Goal: Task Accomplishment & Management: Complete application form

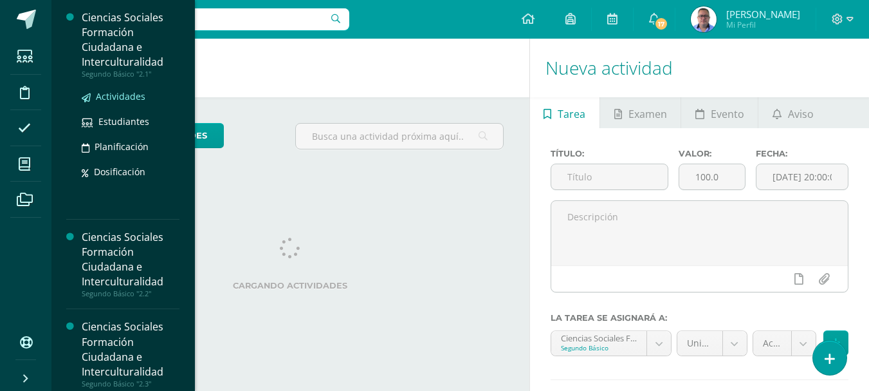
click at [115, 97] on span "Actividades" at bounding box center [121, 96] width 50 height 12
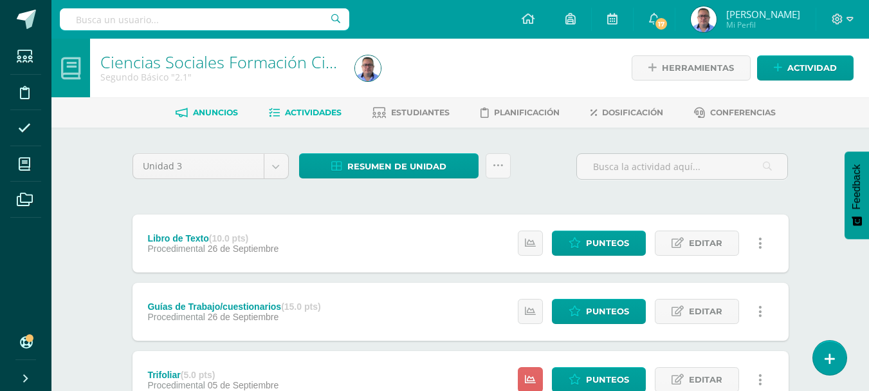
click at [195, 113] on span "Anuncios" at bounding box center [215, 112] width 45 height 10
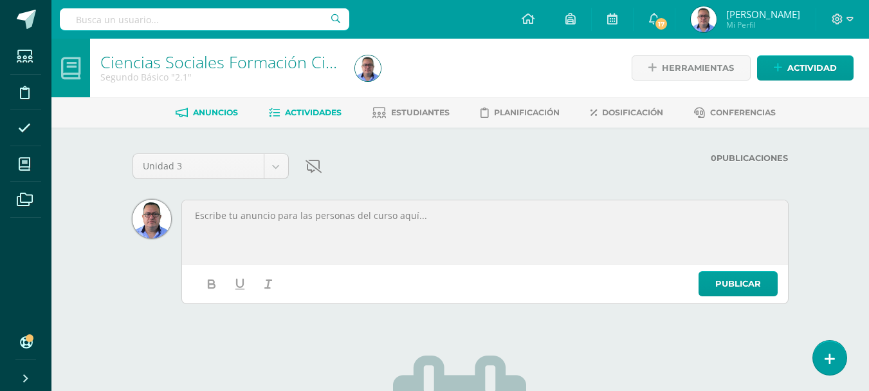
click at [311, 112] on span "Actividades" at bounding box center [313, 112] width 57 height 10
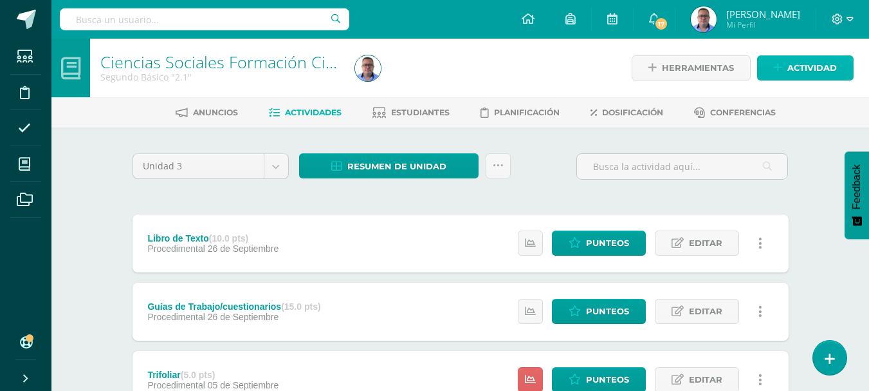
click at [770, 72] on link "Actividad" at bounding box center [805, 67] width 97 height 25
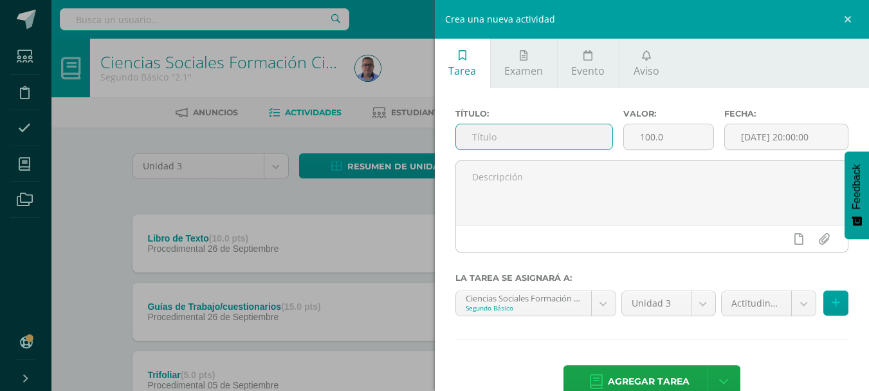
click at [582, 140] on input "text" at bounding box center [534, 136] width 156 height 25
type input "[PERSON_NAME] Cultural"
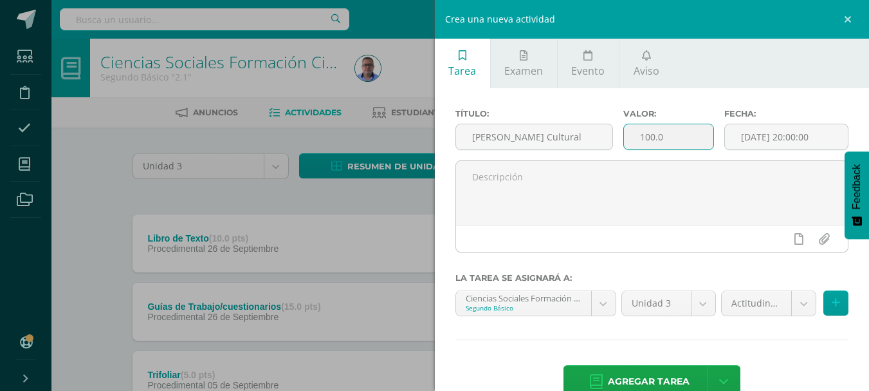
click at [652, 136] on input "100.0" at bounding box center [668, 136] width 89 height 25
type input "15.0"
click at [763, 136] on input "[DATE] 20:00:00" at bounding box center [786, 136] width 123 height 25
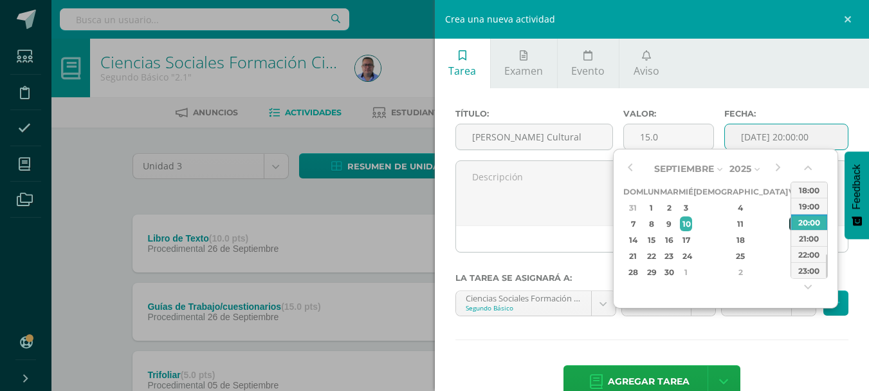
click at [790, 221] on div "12" at bounding box center [796, 223] width 12 height 15
type input "2025-09-12 20:00"
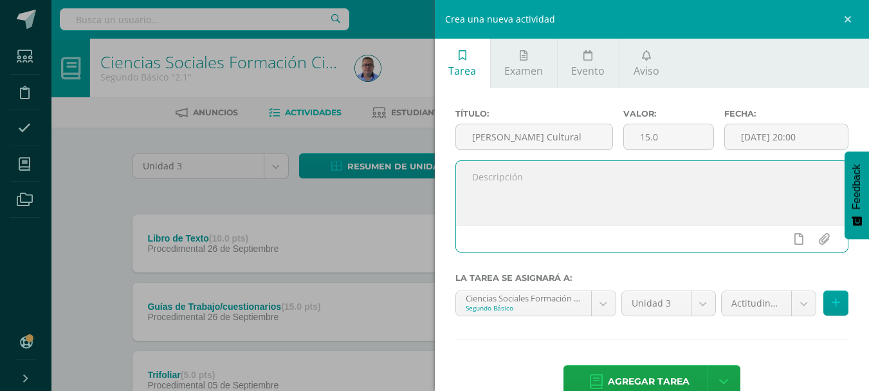
click at [554, 192] on textarea at bounding box center [652, 193] width 393 height 64
click at [812, 241] on input "file" at bounding box center [824, 239] width 25 height 24
click at [816, 234] on input "file" at bounding box center [824, 239] width 25 height 24
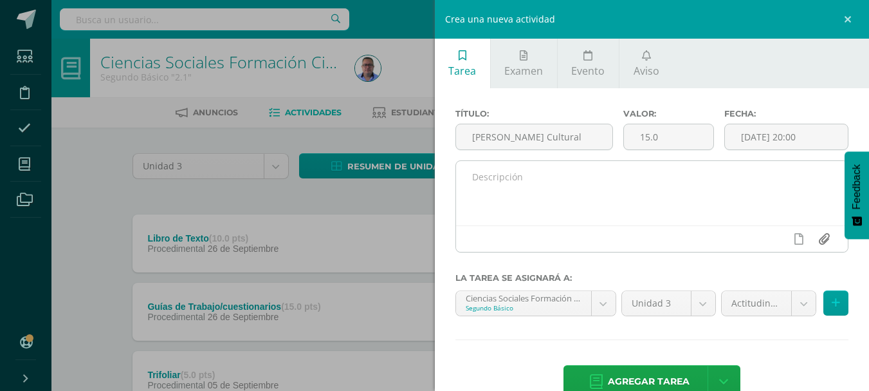
type input "C:\fakepath\Feria Cultural.docx"
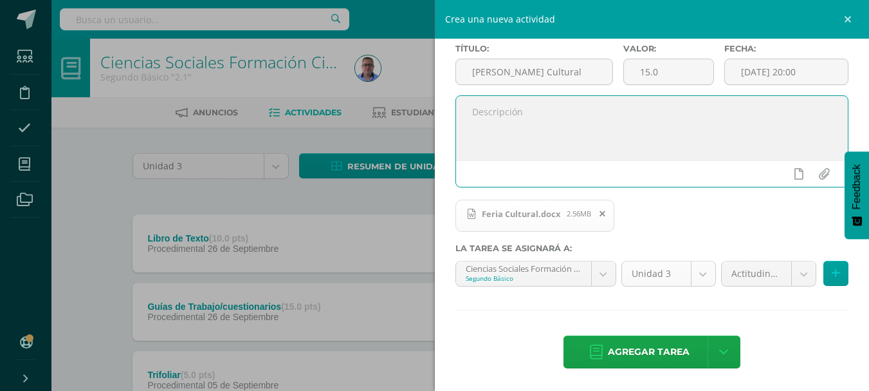
scroll to position [66, 0]
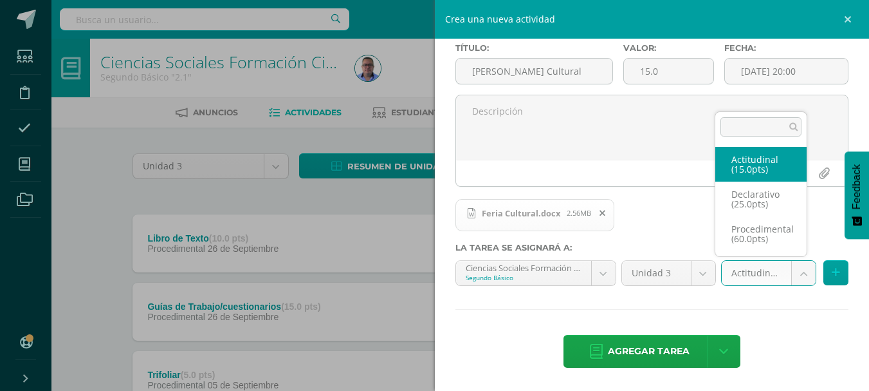
click at [797, 274] on body "Estudiantes Disciplina Asistencia Mis cursos Archivos Soporte Ayuda Reportar un…" at bounding box center [434, 383] width 869 height 767
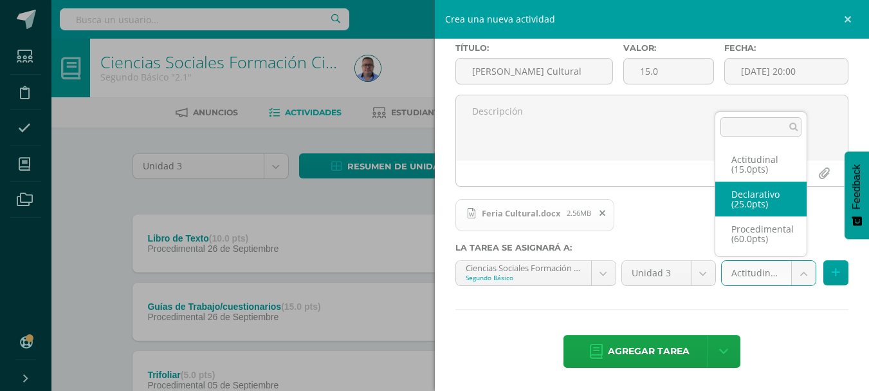
select select "41553"
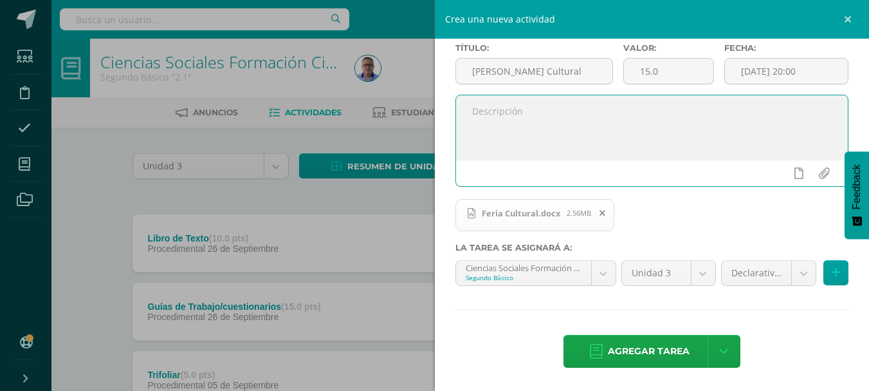
click at [537, 106] on textarea at bounding box center [652, 127] width 393 height 64
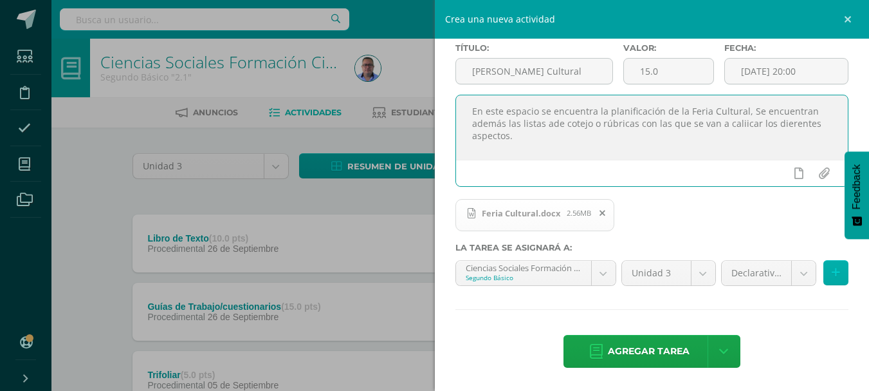
type textarea "En este espacio se encuentra la planificación de la Feria Cultural, Se encuentr…"
click at [824, 272] on button at bounding box center [836, 272] width 25 height 25
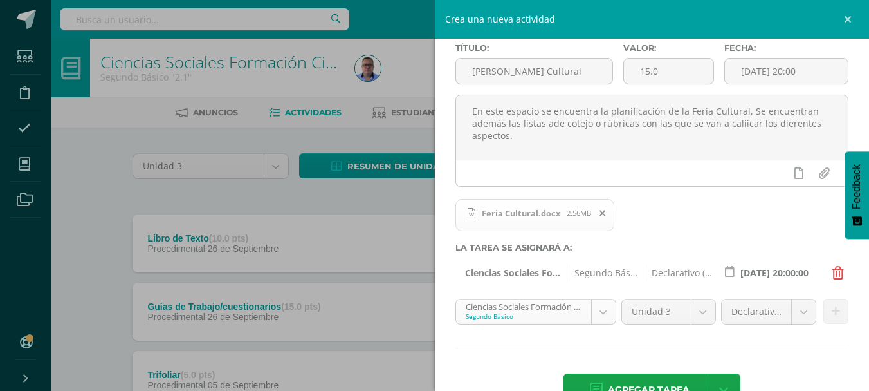
click at [597, 313] on body "Estudiantes Disciplina Asistencia Mis cursos Archivos Soporte Ayuda Reportar un…" at bounding box center [434, 383] width 869 height 767
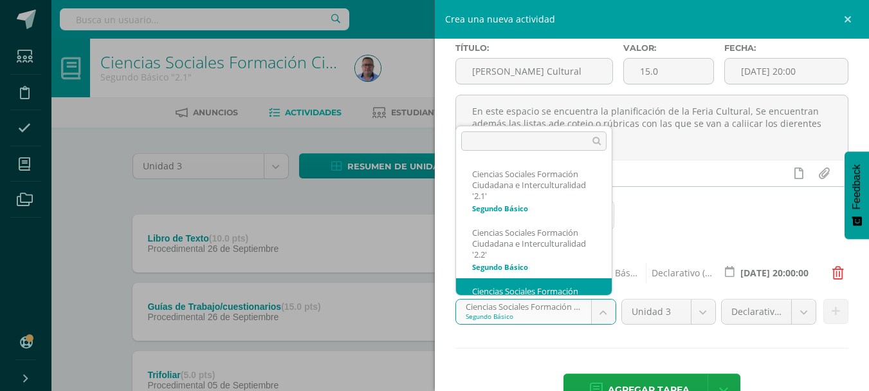
scroll to position [42, 0]
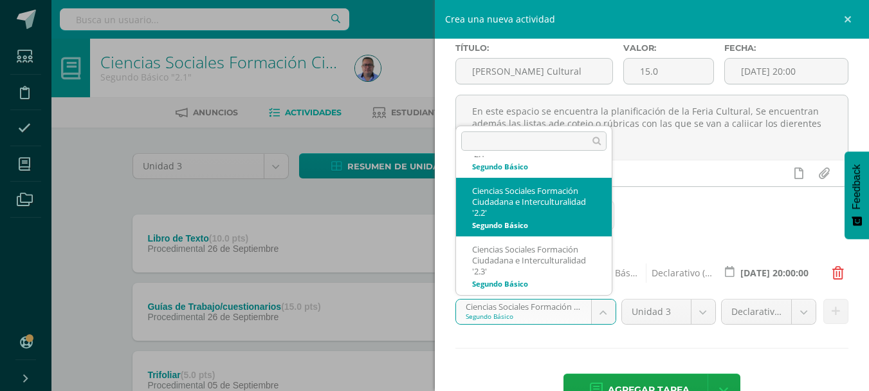
select select "31952"
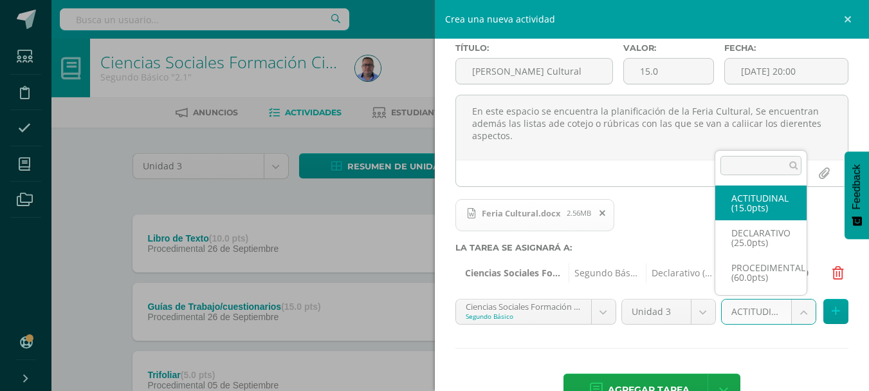
click at [792, 314] on body "Estudiantes Disciplina Asistencia Mis cursos Archivos Soporte Ayuda Reportar un…" at bounding box center [434, 383] width 869 height 767
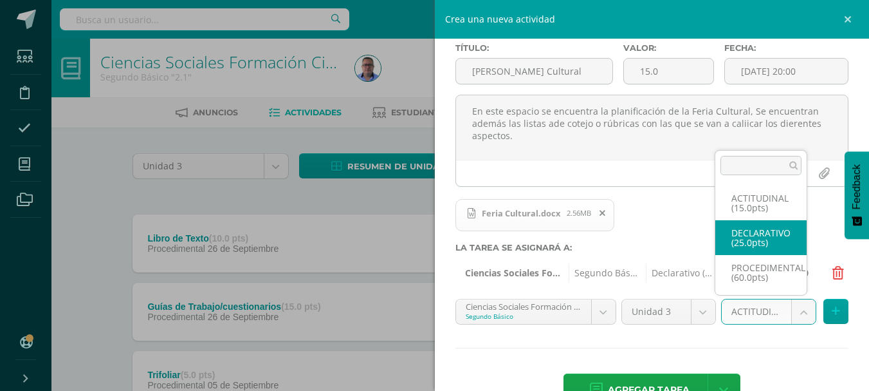
select select "31964"
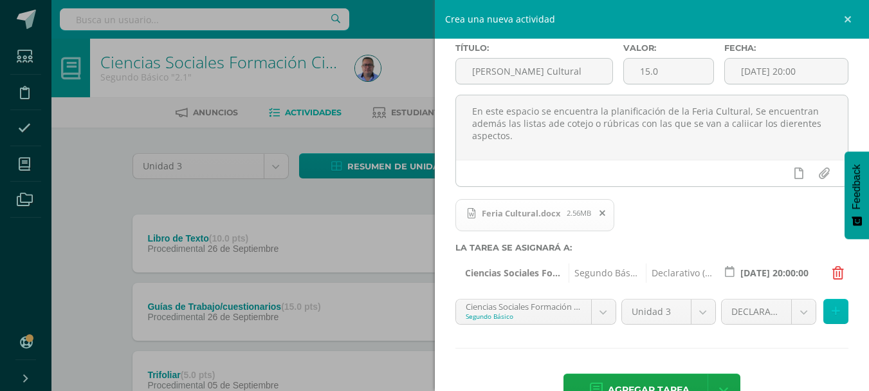
click at [832, 307] on icon at bounding box center [836, 311] width 8 height 11
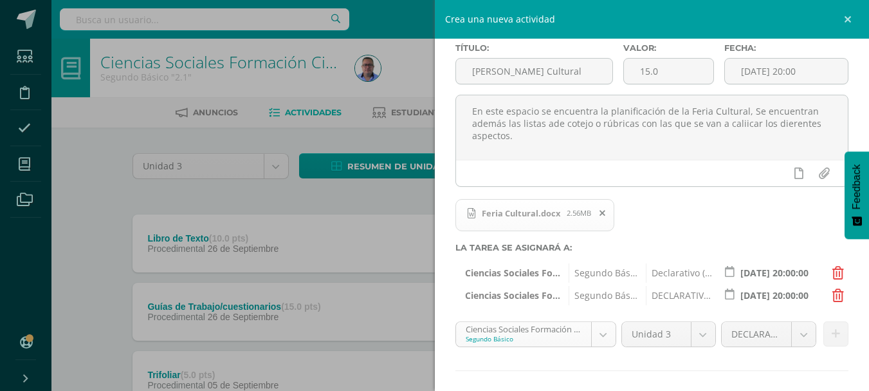
click at [596, 333] on body "Estudiantes Disciplina Asistencia Mis cursos Archivos Soporte Ayuda Reportar un…" at bounding box center [434, 383] width 869 height 767
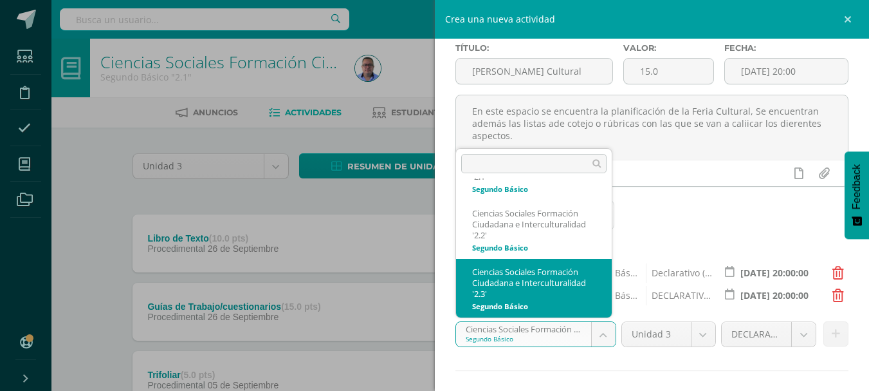
select select "32162"
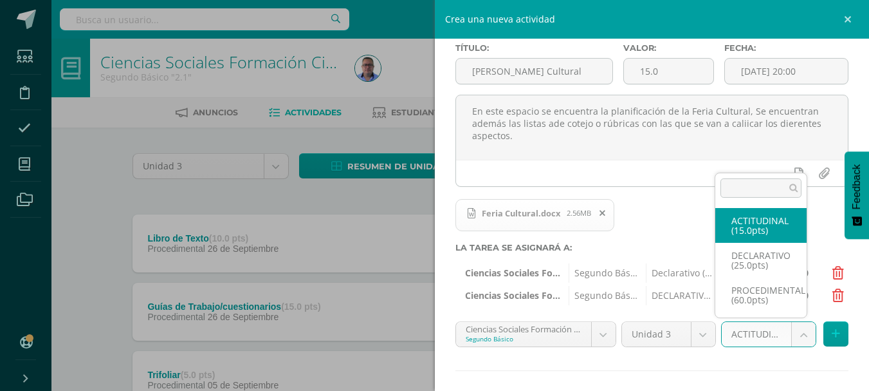
click at [797, 336] on body "Estudiantes Disciplina Asistencia Mis cursos Archivos Soporte Ayuda Reportar un…" at bounding box center [434, 383] width 869 height 767
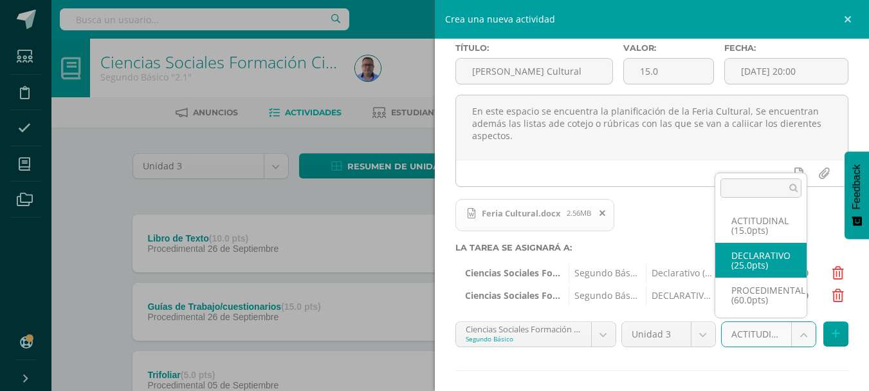
select select "32174"
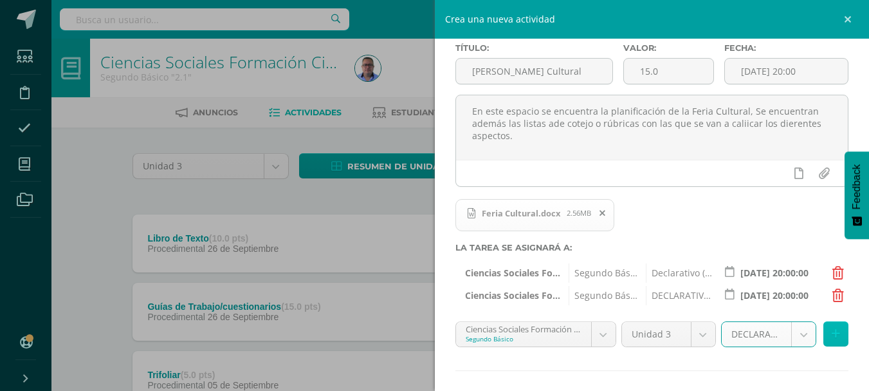
click at [824, 325] on button at bounding box center [836, 333] width 25 height 25
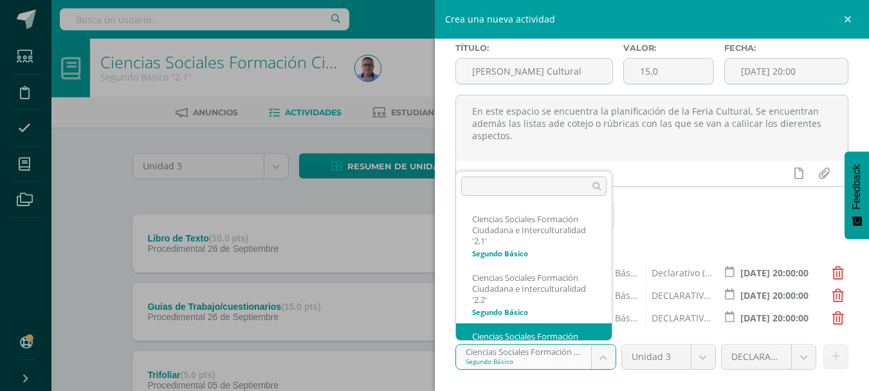
click at [595, 358] on body "Estudiantes Disciplina Asistencia Mis cursos Archivos Soporte Ayuda Reportar un…" at bounding box center [434, 383] width 869 height 767
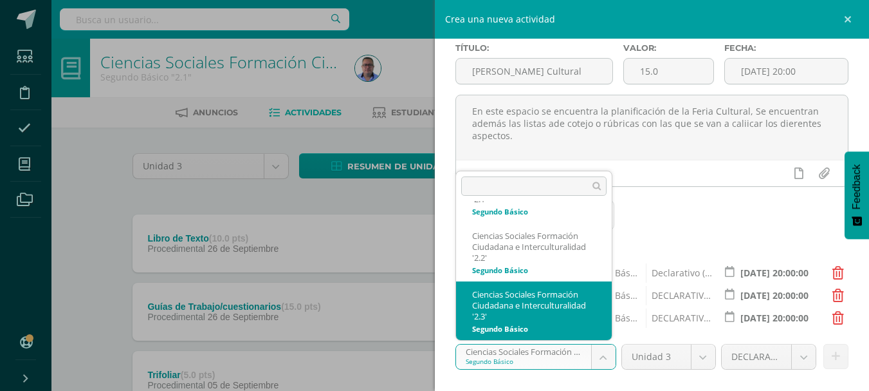
scroll to position [100, 0]
select select "33009"
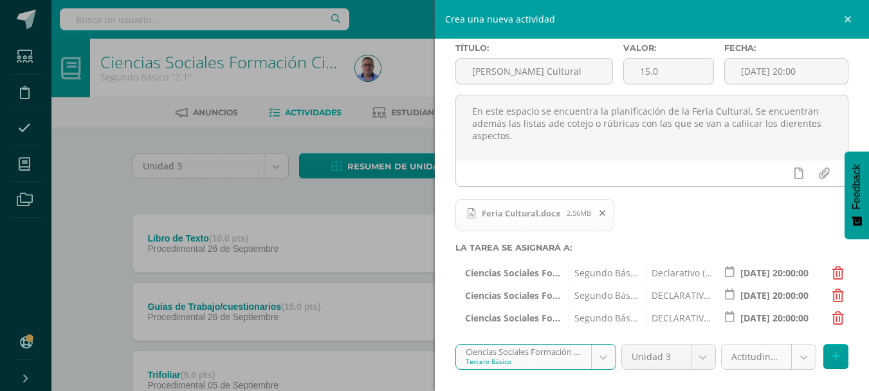
click at [791, 353] on body "Estudiantes Disciplina Asistencia Mis cursos Archivos Soporte Ayuda Reportar un…" at bounding box center [434, 383] width 869 height 767
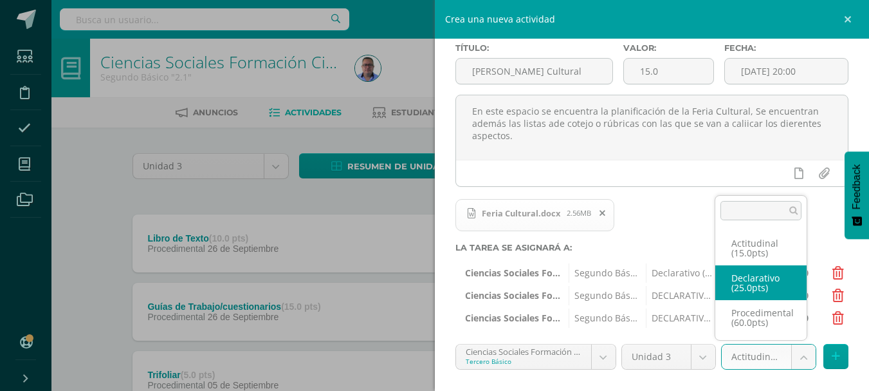
select select "41546"
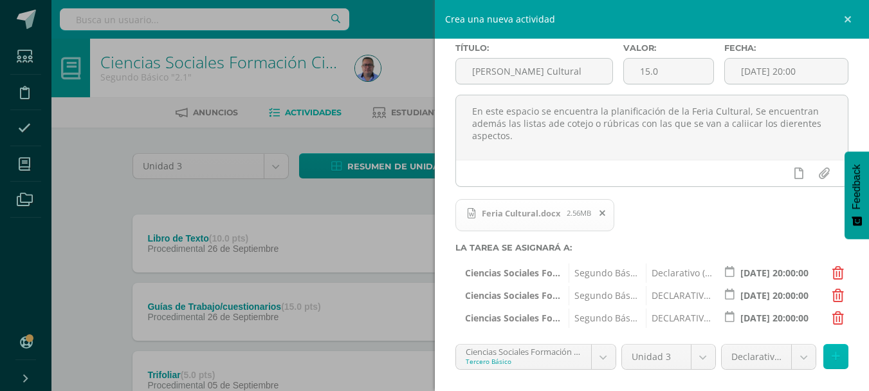
click at [824, 351] on button at bounding box center [836, 356] width 25 height 25
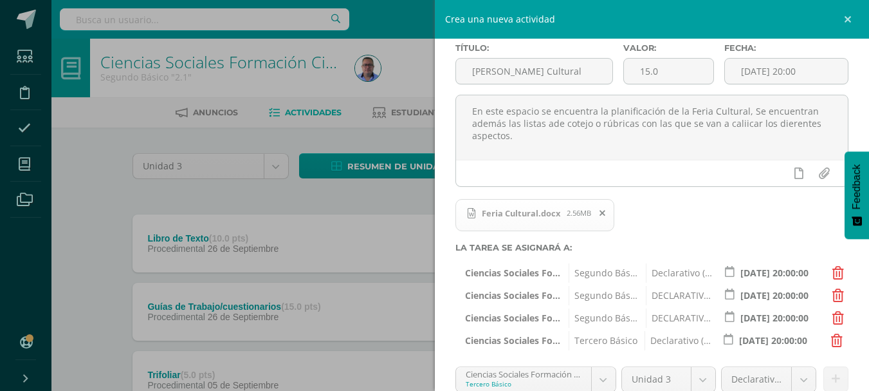
scroll to position [130, 0]
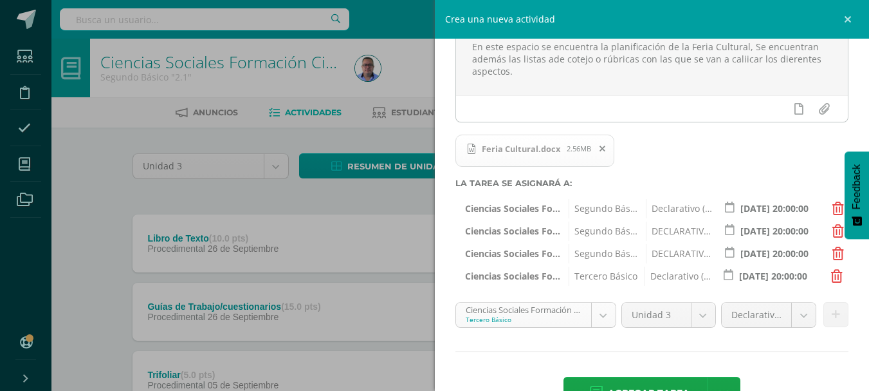
click at [595, 317] on body "Estudiantes Disciplina Asistencia Mis cursos Archivos Soporte Ayuda Reportar un…" at bounding box center [434, 383] width 869 height 767
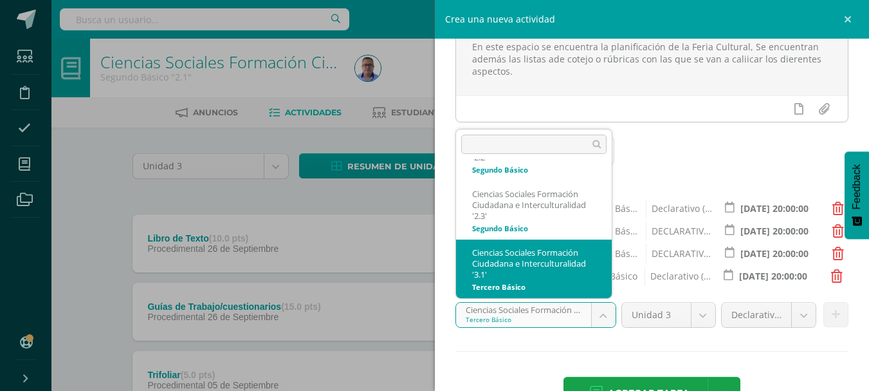
scroll to position [165, 0]
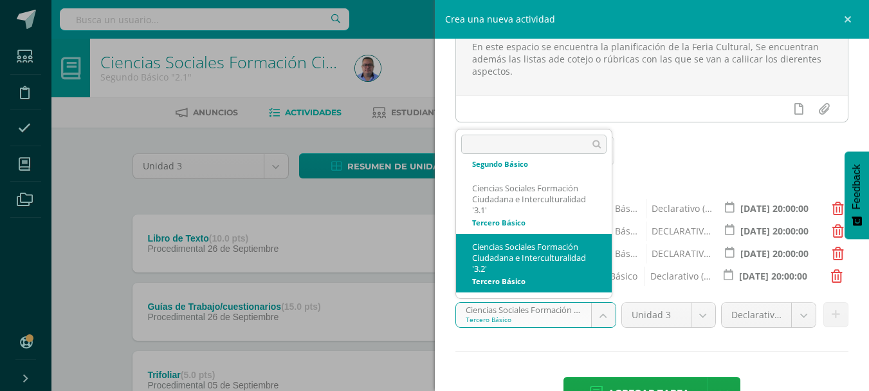
select select "33247"
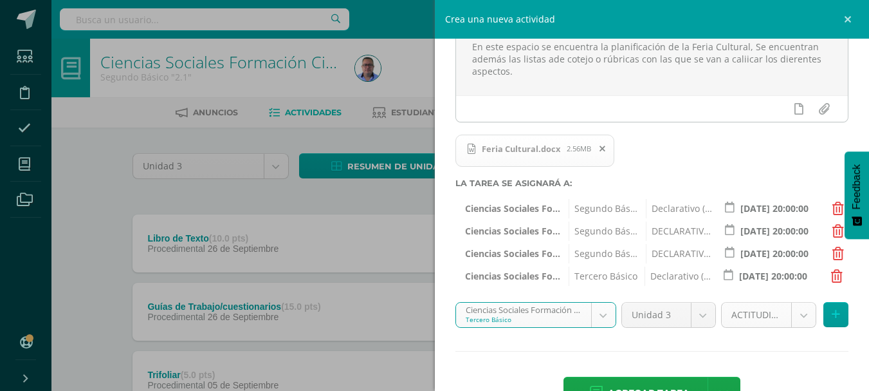
click at [794, 313] on body "Estudiantes Disciplina Asistencia Mis cursos Archivos Soporte Ayuda Reportar un…" at bounding box center [434, 383] width 869 height 767
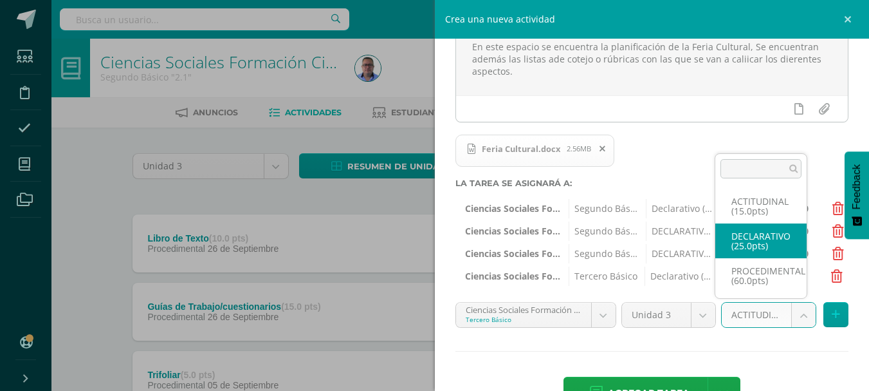
select select "33259"
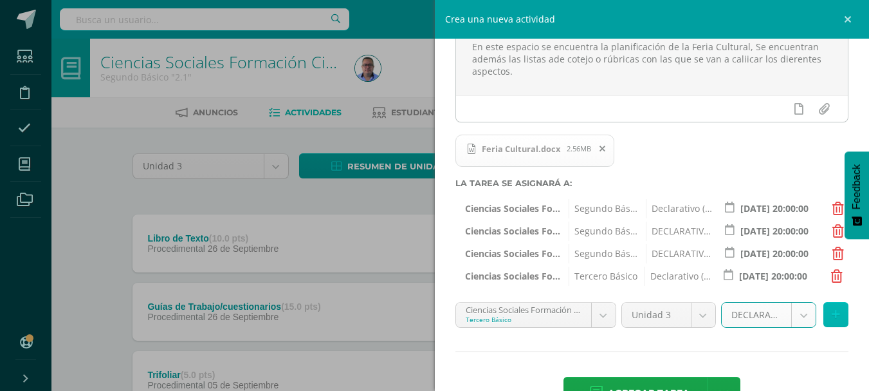
click at [832, 314] on icon at bounding box center [836, 314] width 8 height 11
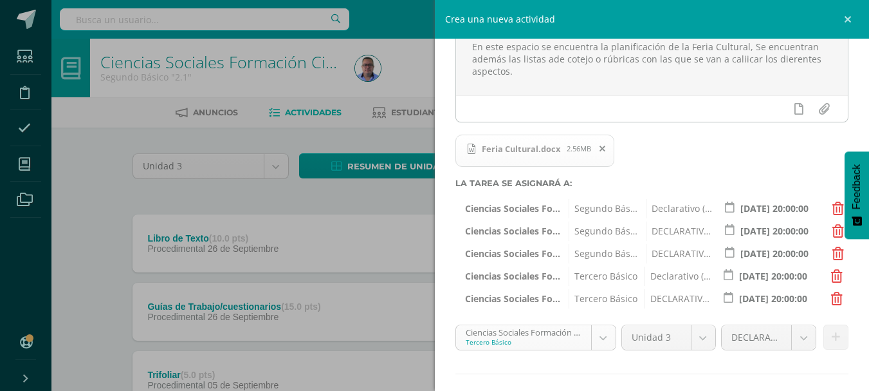
click at [604, 337] on body "Estudiantes Disciplina Asistencia Mis cursos Archivos Soporte Ayuda Reportar un…" at bounding box center [434, 383] width 869 height 767
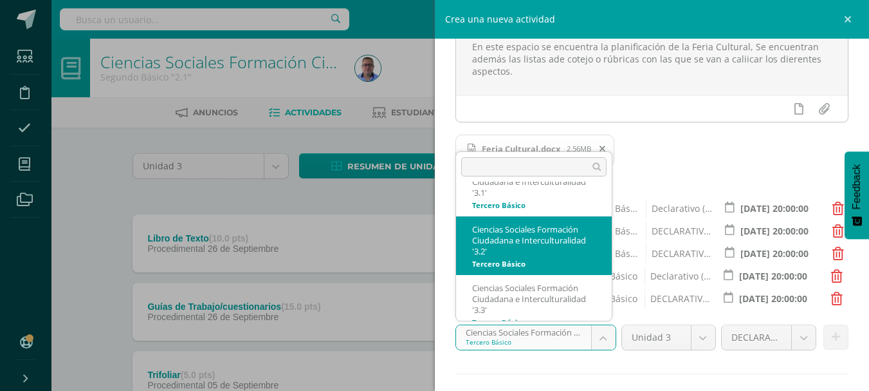
scroll to position [223, 0]
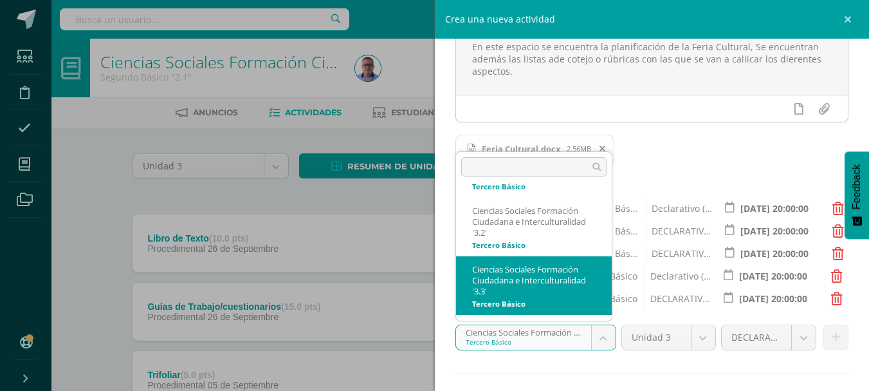
select select "35268"
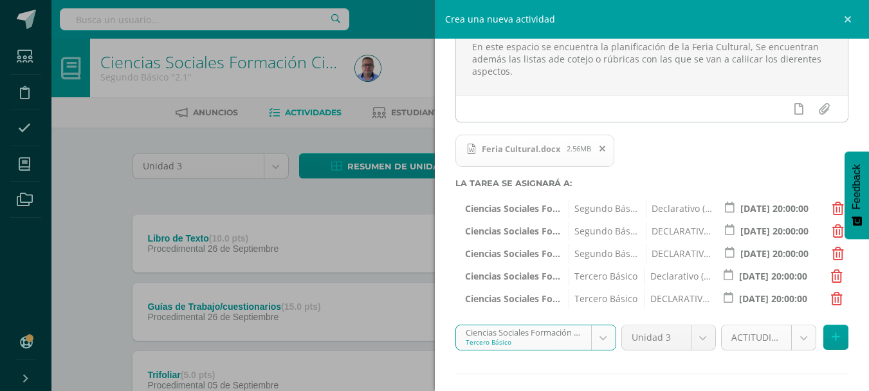
click at [795, 335] on body "Estudiantes Disciplina Asistencia Mis cursos Archivos Soporte Ayuda Reportar un…" at bounding box center [434, 383] width 869 height 767
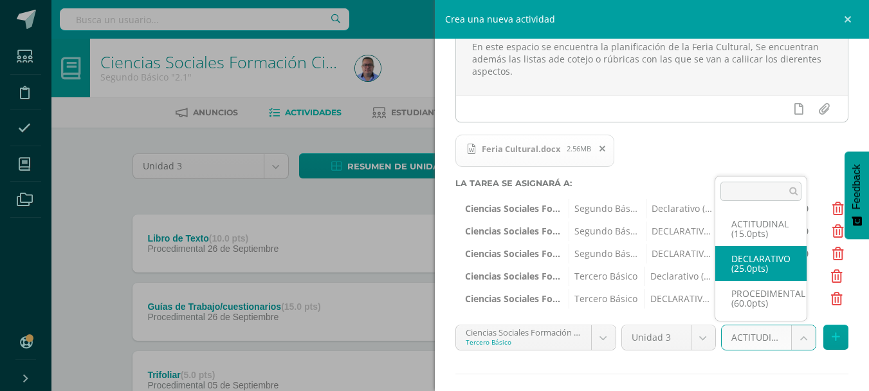
select select "35280"
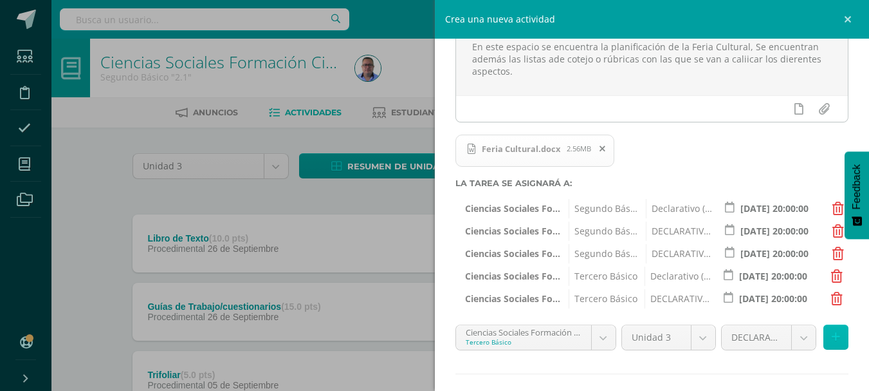
click at [832, 335] on icon at bounding box center [836, 336] width 8 height 11
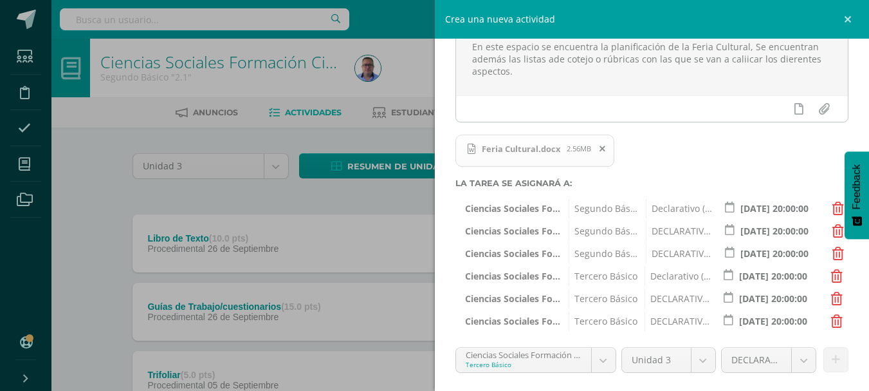
scroll to position [217, 0]
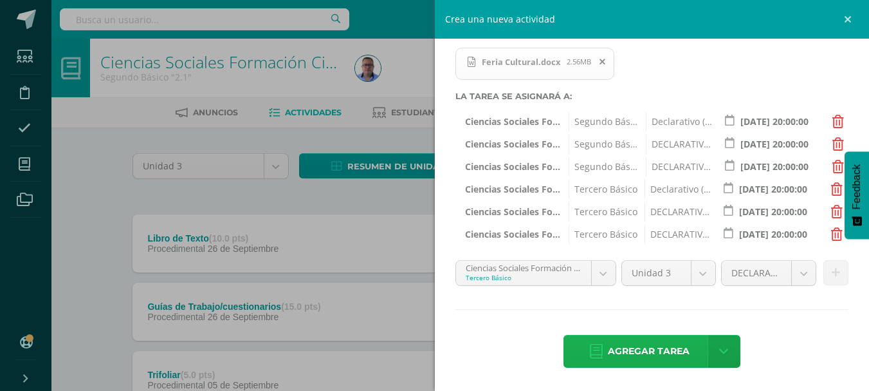
click at [667, 349] on span "Agregar tarea" at bounding box center [649, 351] width 82 height 32
